Goal: Navigation & Orientation: Find specific page/section

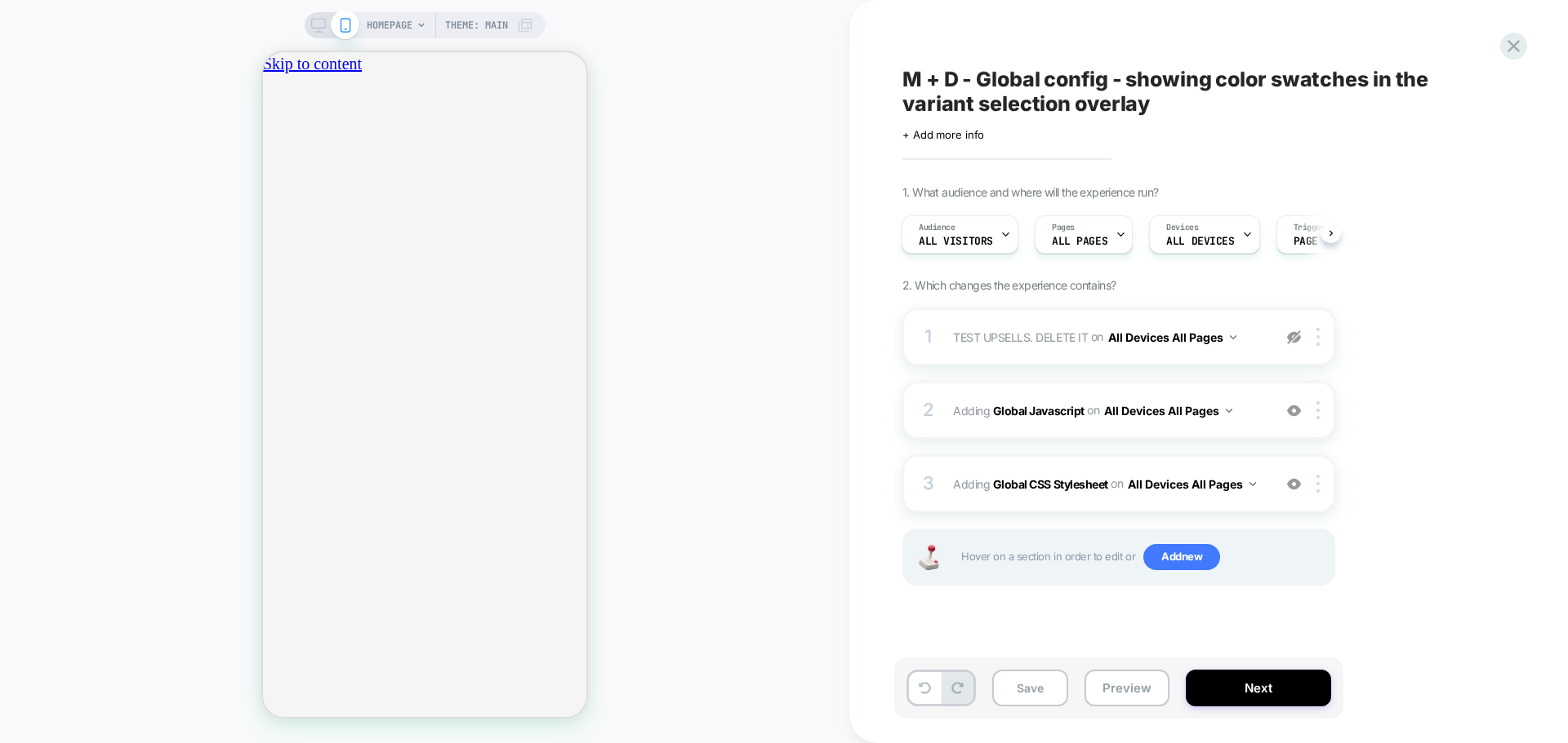
scroll to position [0, 288]
